Goal: Task Accomplishment & Management: Use online tool/utility

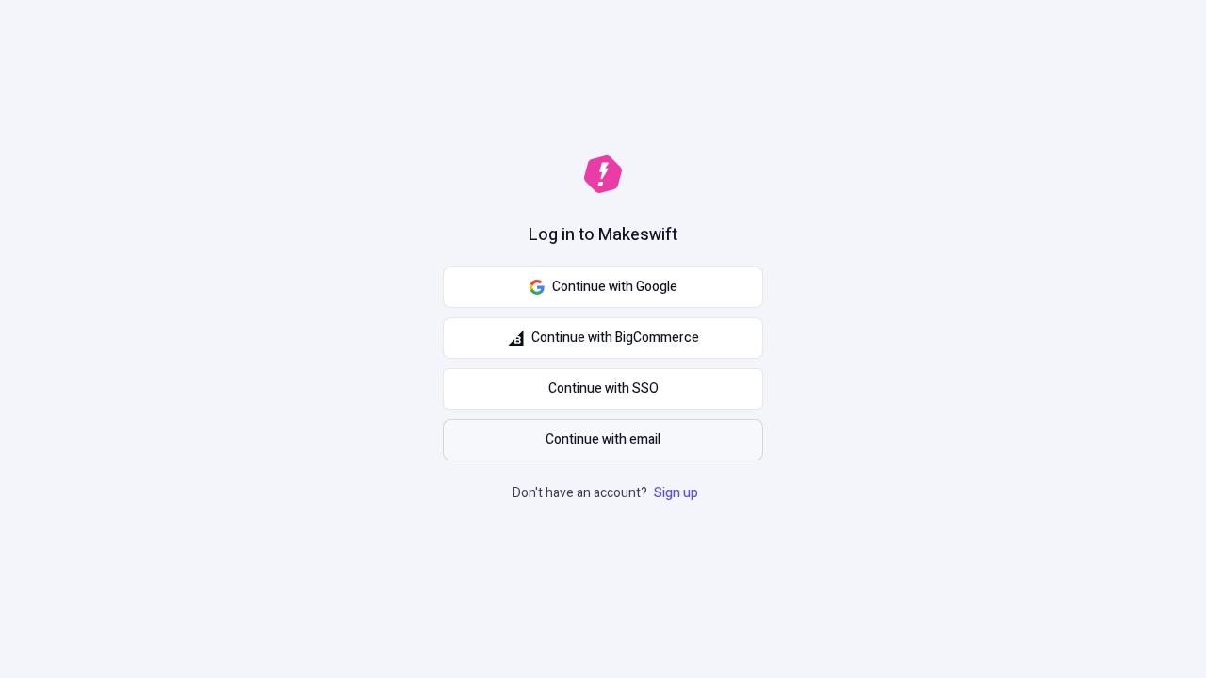
click at [603, 440] on span "Continue with email" at bounding box center [602, 439] width 115 height 21
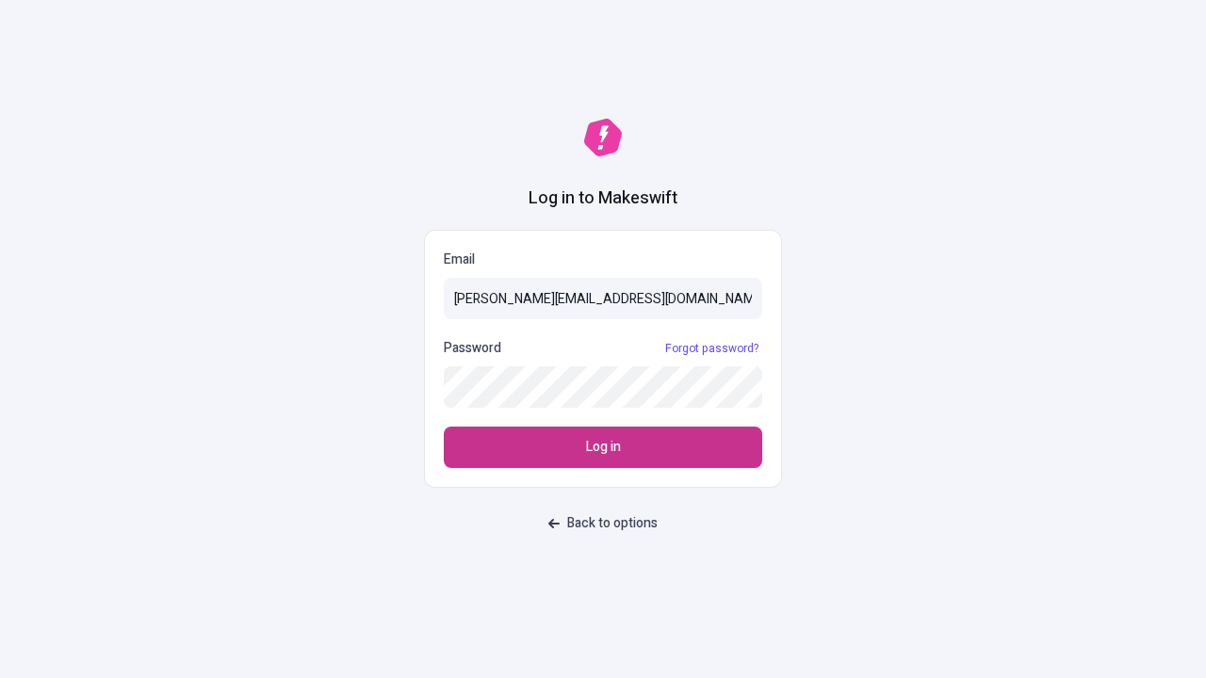
click at [603, 447] on span "Log in" at bounding box center [603, 447] width 35 height 21
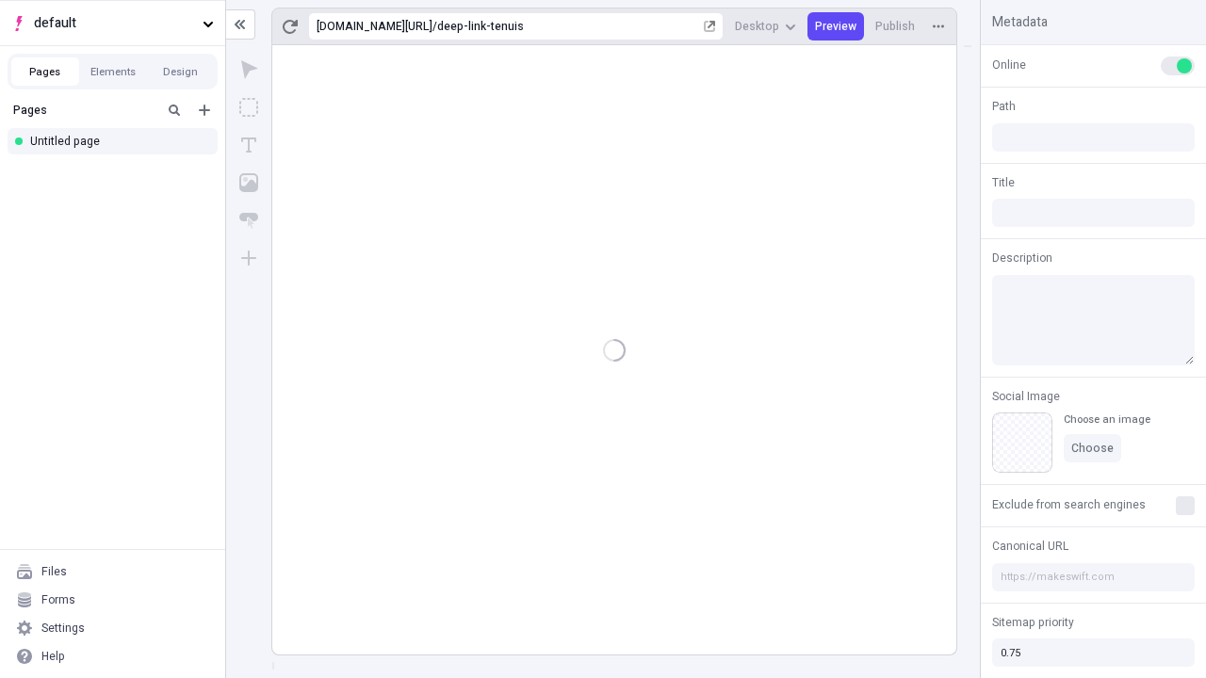
type input "/deep-link-tenuis"
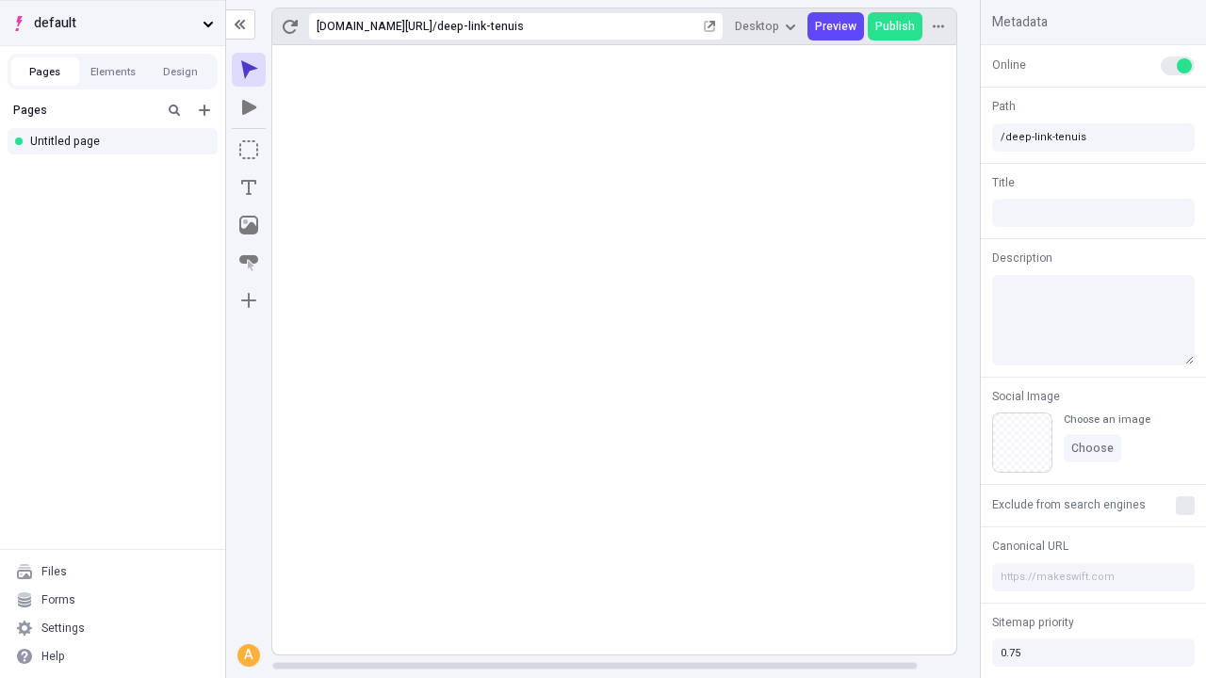
click at [112, 23] on span "default" at bounding box center [114, 23] width 161 height 21
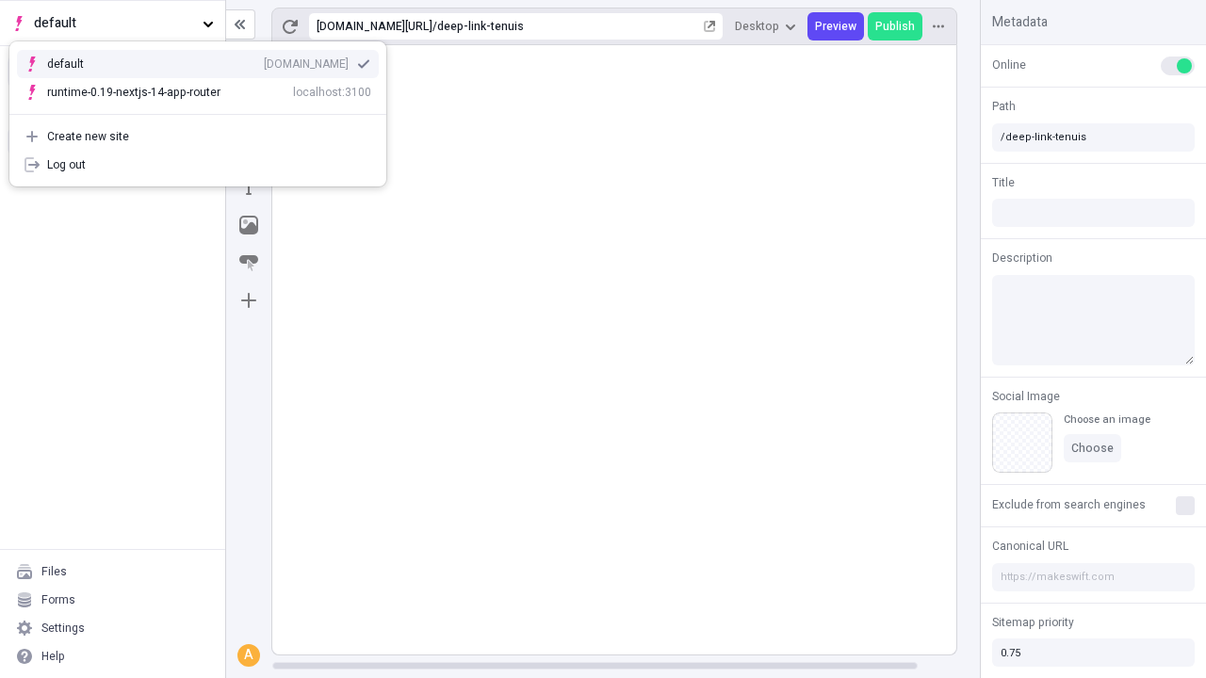
click at [198, 137] on div "Create new site" at bounding box center [209, 136] width 324 height 15
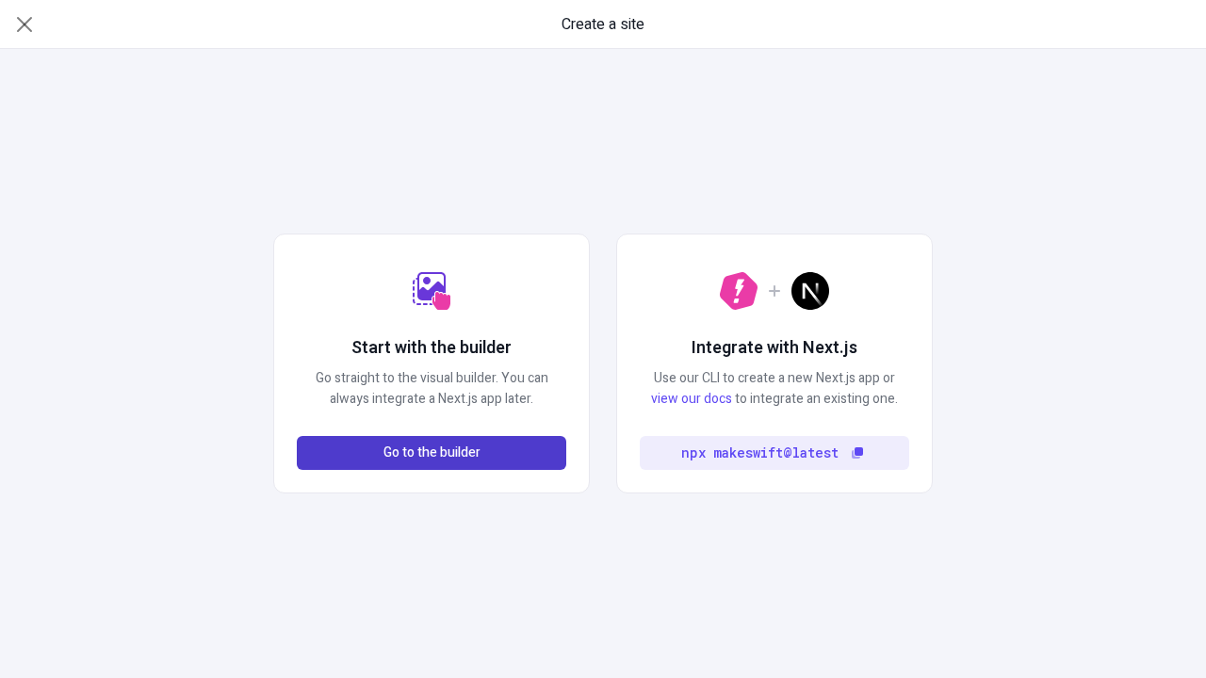
click at [431, 453] on span "Go to the builder" at bounding box center [431, 453] width 97 height 21
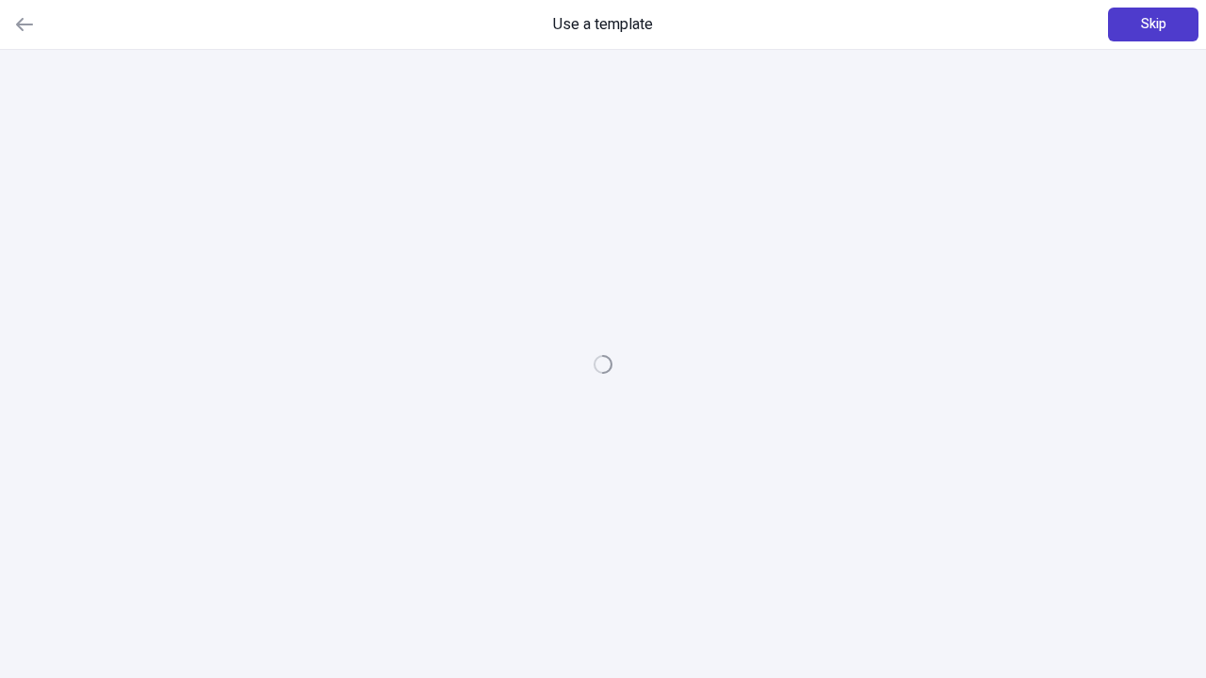
click at [1153, 24] on span "Skip" at bounding box center [1153, 24] width 25 height 21
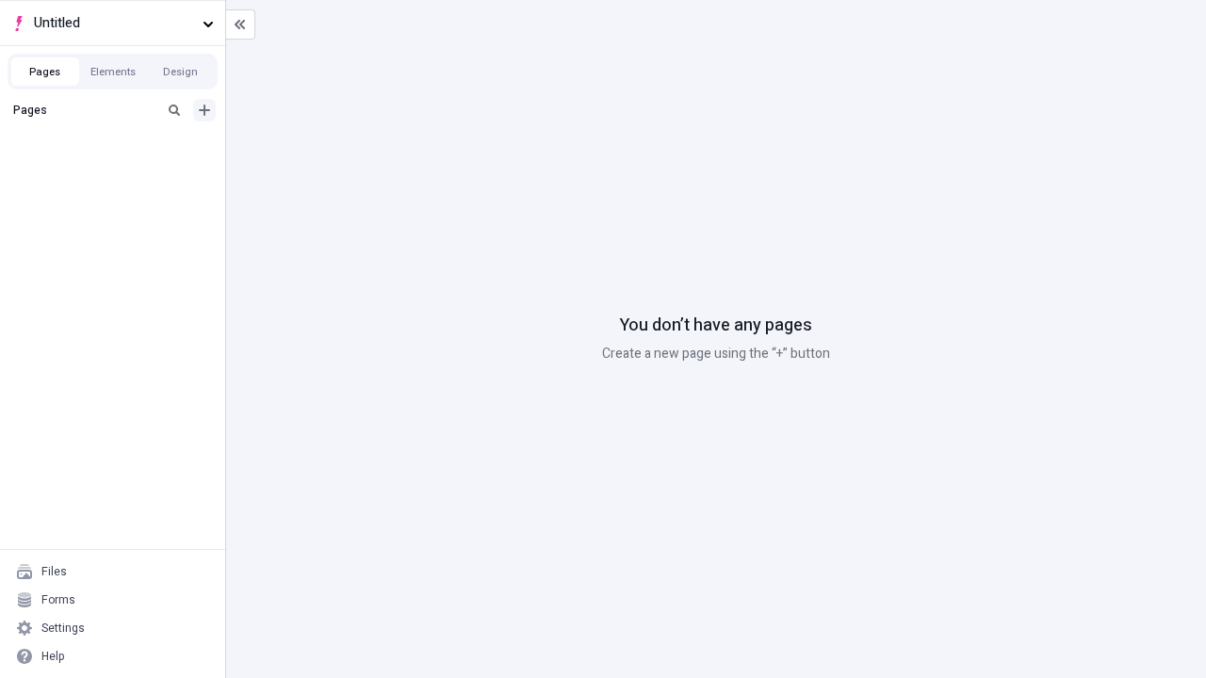
click at [204, 110] on icon "Add new" at bounding box center [204, 110] width 11 height 11
click at [118, 171] on div "Blank page" at bounding box center [117, 172] width 181 height 28
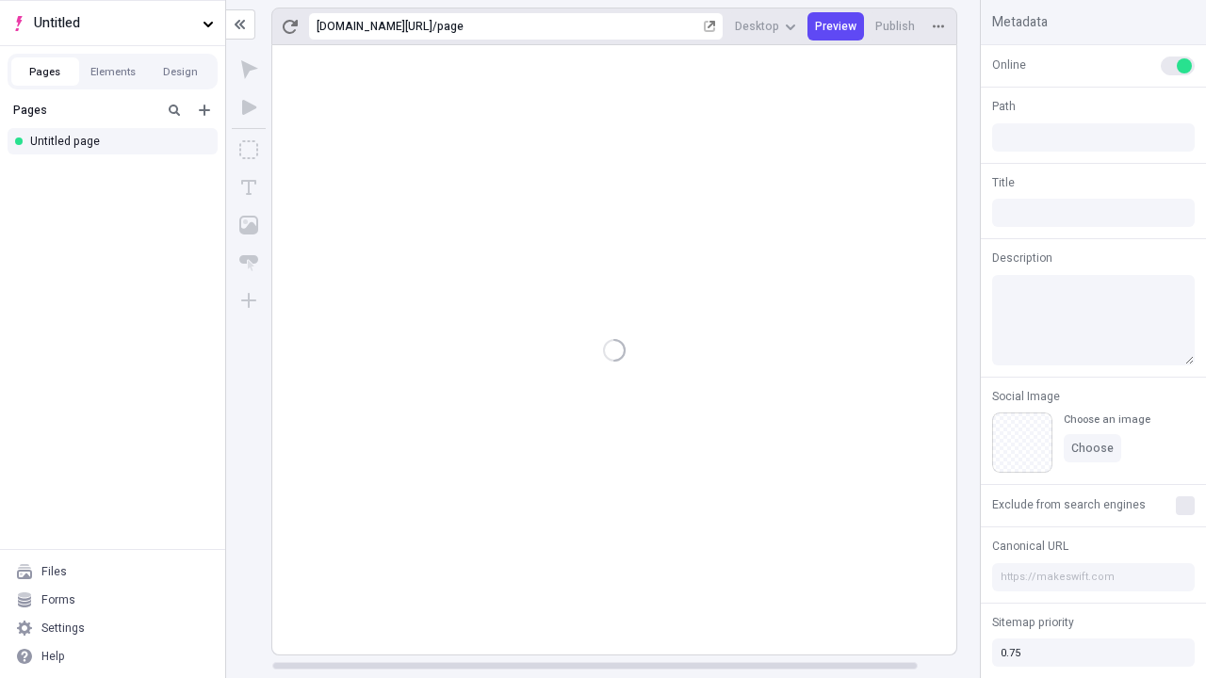
type input "/page"
click at [249, 150] on icon "Box" at bounding box center [248, 149] width 19 height 19
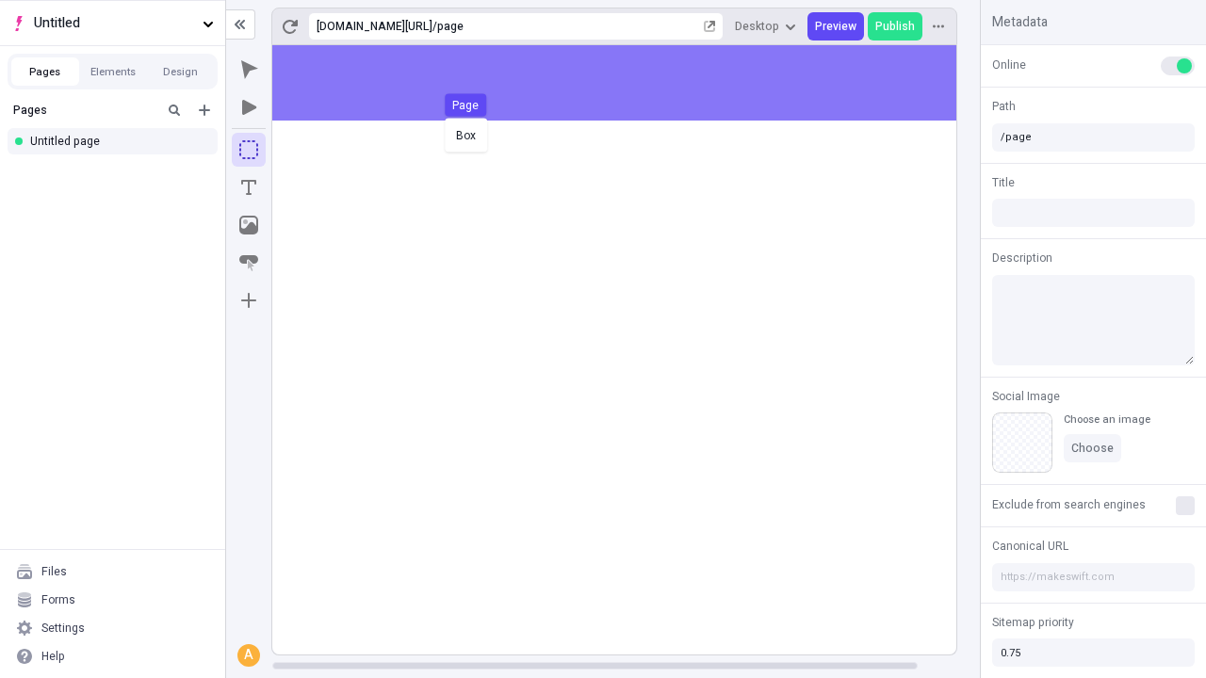
click at [633, 83] on div "Box Page" at bounding box center [603, 339] width 1206 height 678
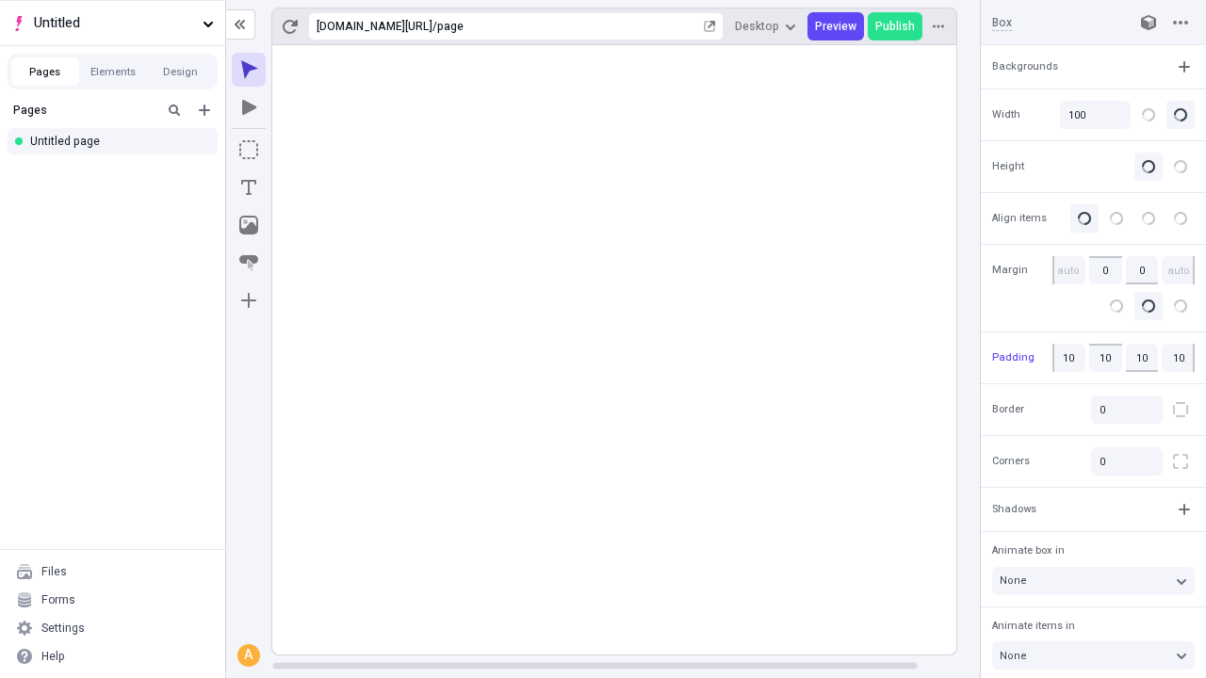
click at [249, 225] on icon "Image" at bounding box center [248, 225] width 19 height 19
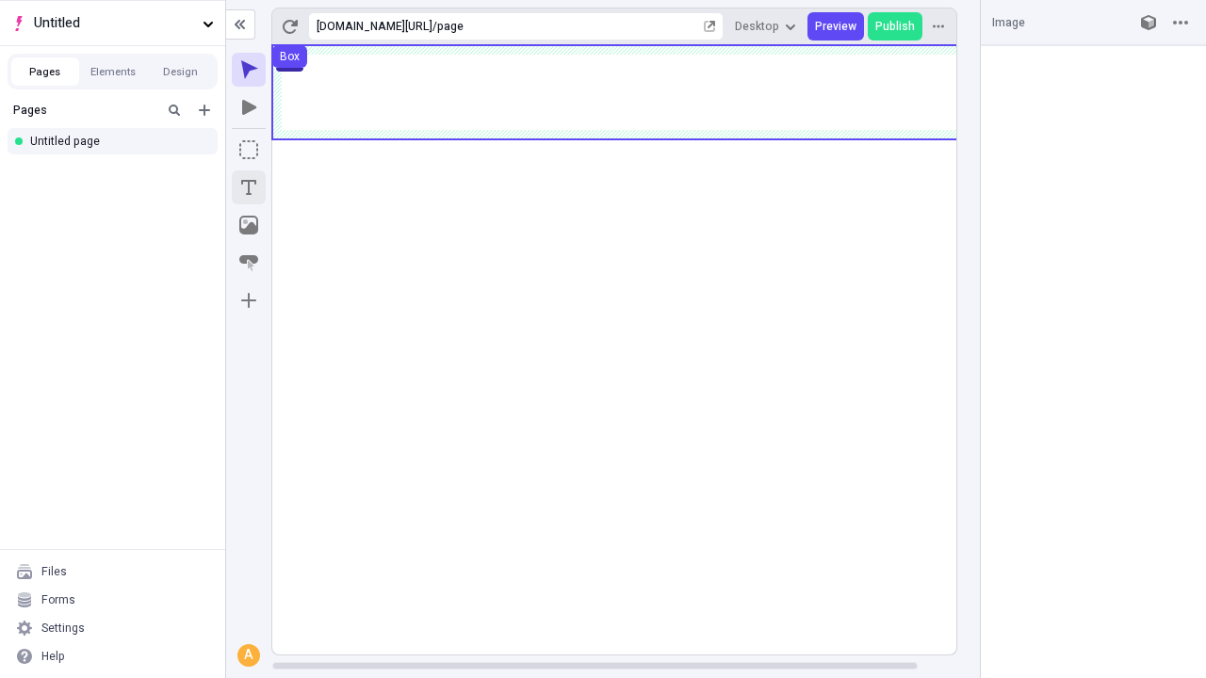
click at [249, 187] on icon "Text" at bounding box center [248, 187] width 15 height 15
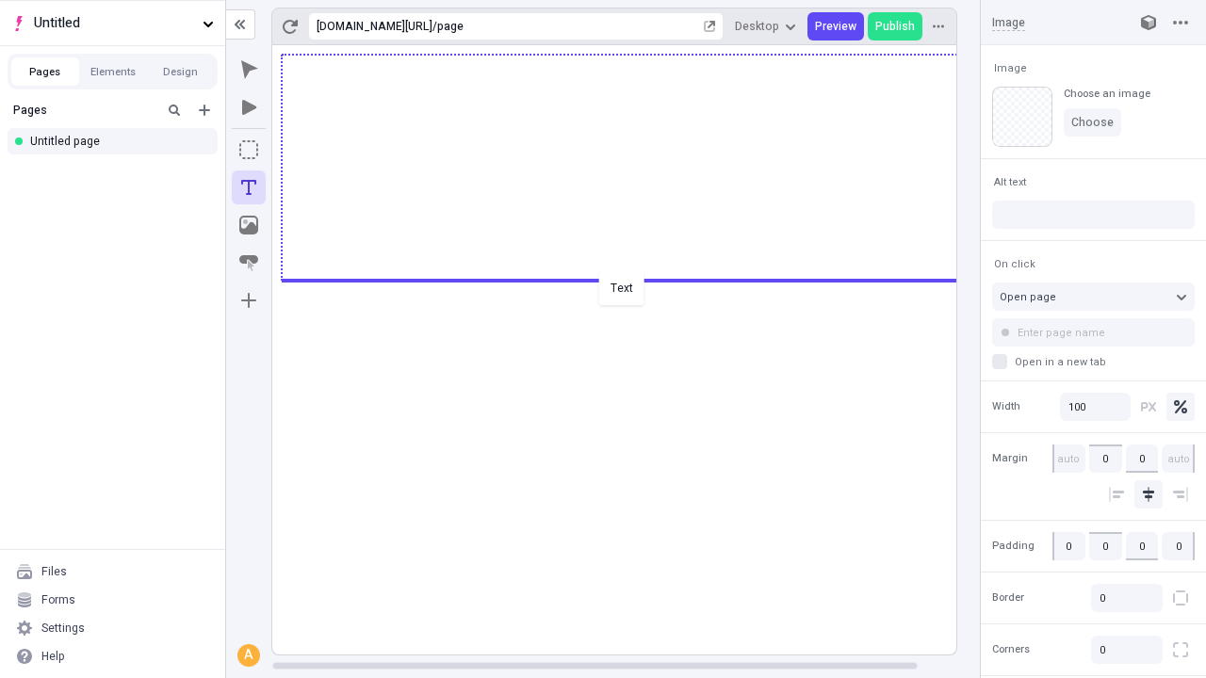
click at [633, 279] on div "Text" at bounding box center [603, 339] width 1206 height 678
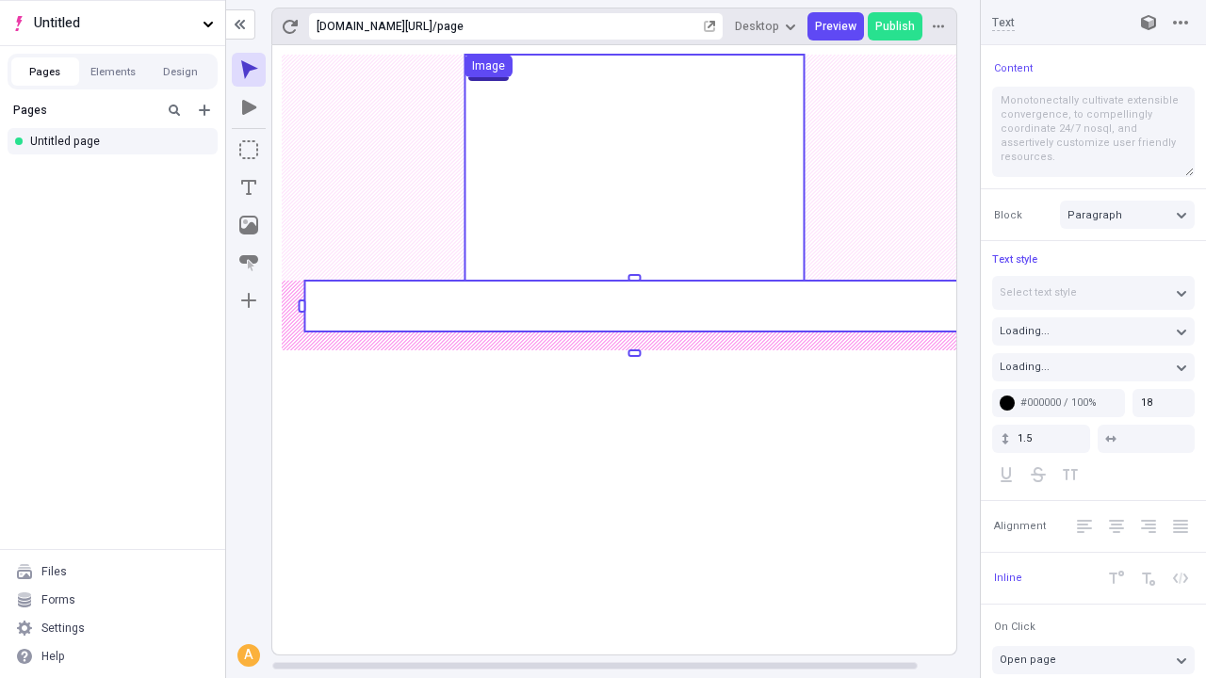
click at [633, 306] on rect at bounding box center [633, 306] width 659 height 51
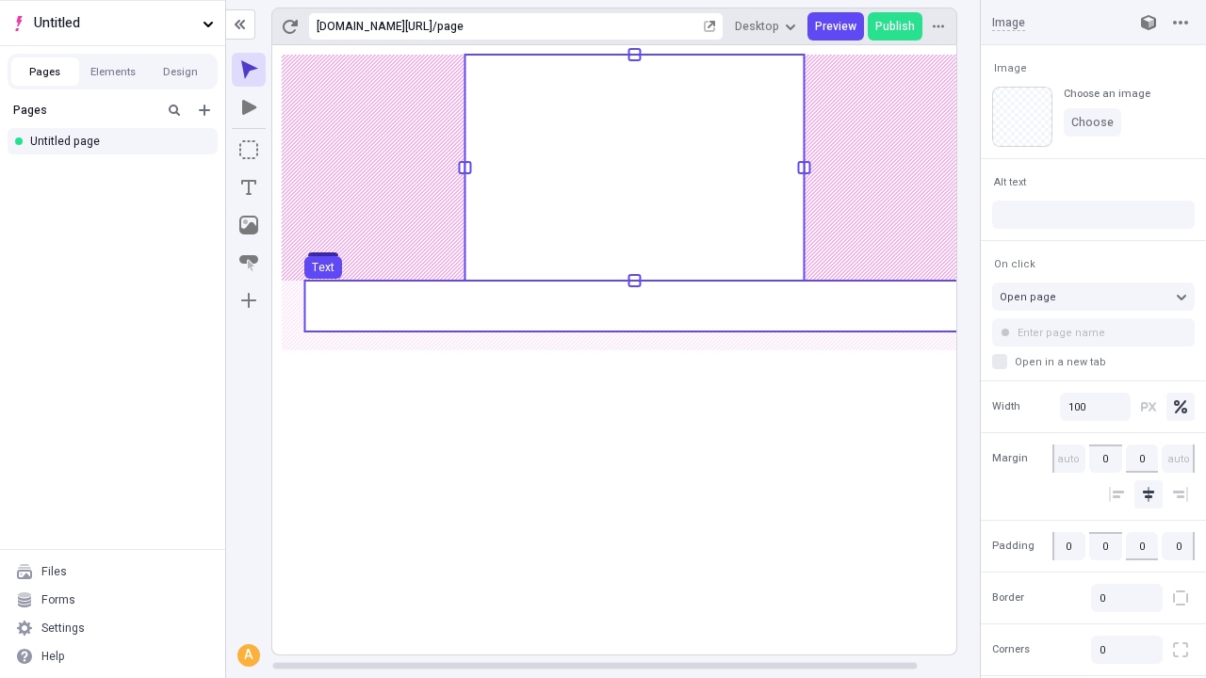
click at [633, 306] on use at bounding box center [633, 306] width 659 height 51
click at [633, 306] on rect at bounding box center [634, 349] width 724 height 609
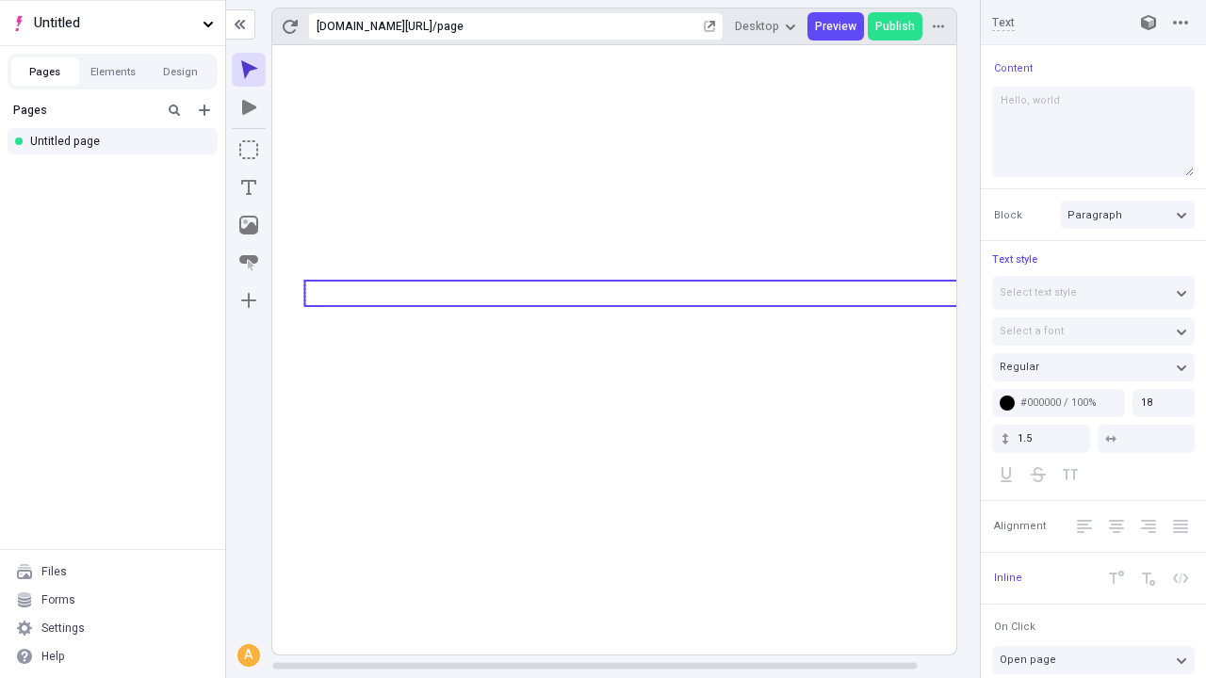
type textarea "Hello, world!"
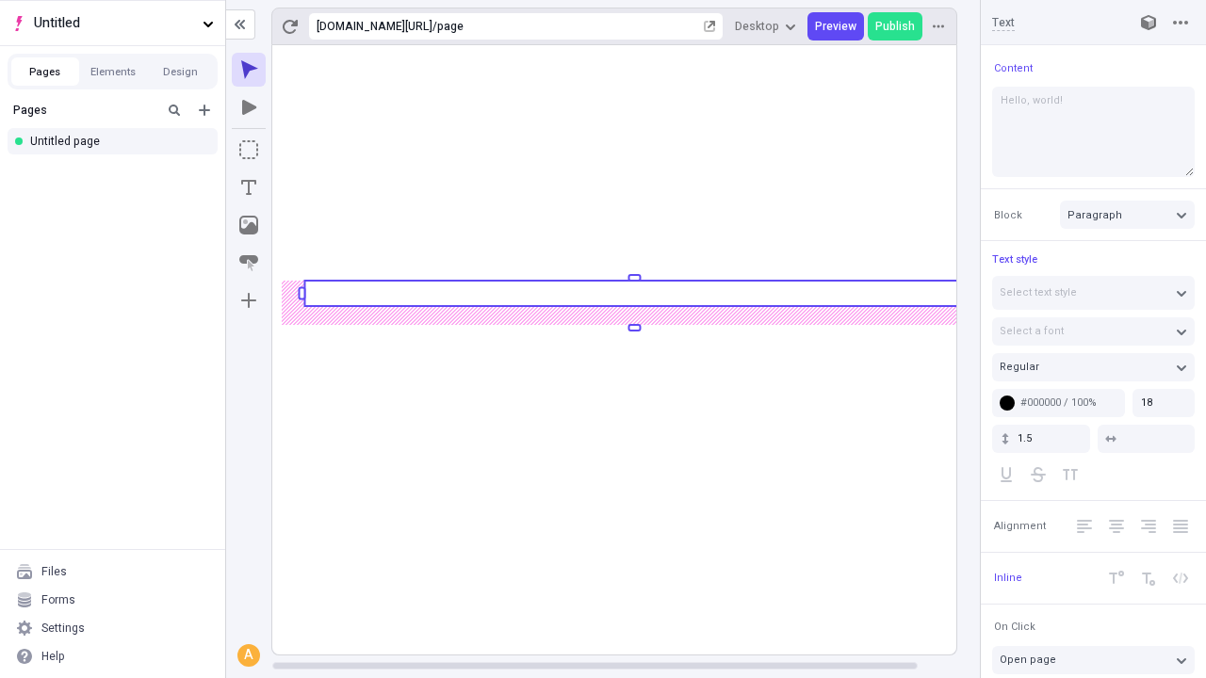
click at [249, 225] on icon "Image" at bounding box center [248, 225] width 19 height 19
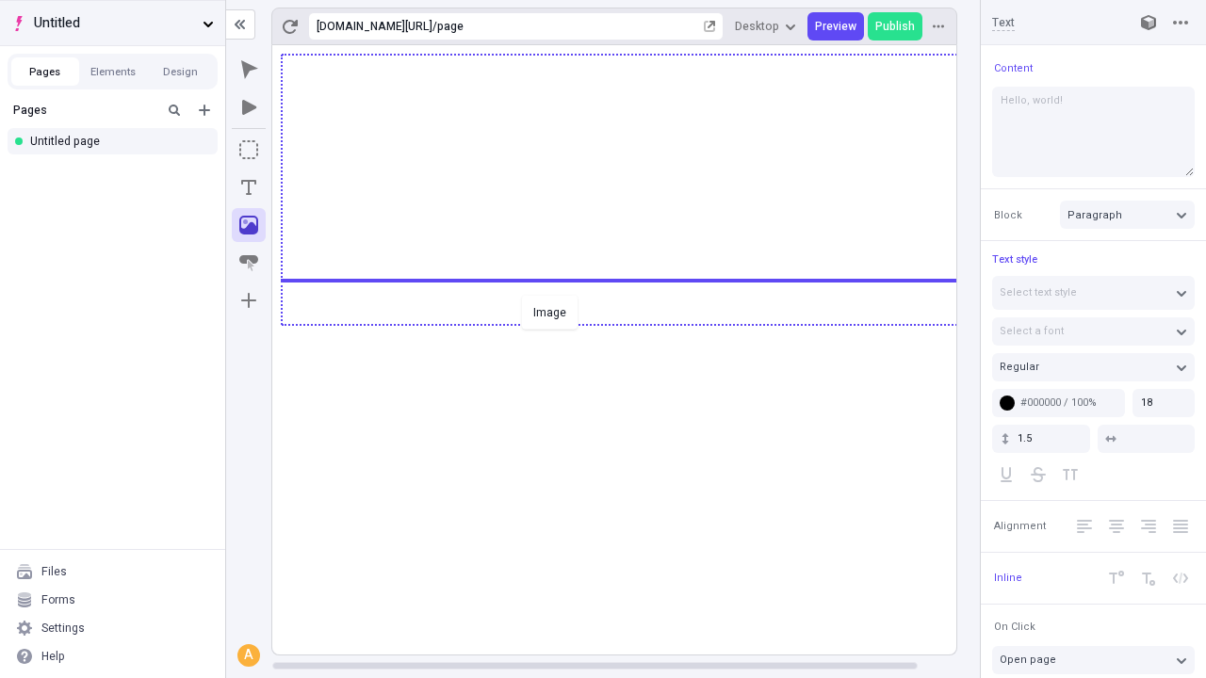
click at [633, 323] on div "Image" at bounding box center [603, 339] width 1206 height 678
